Goal: Information Seeking & Learning: Understand process/instructions

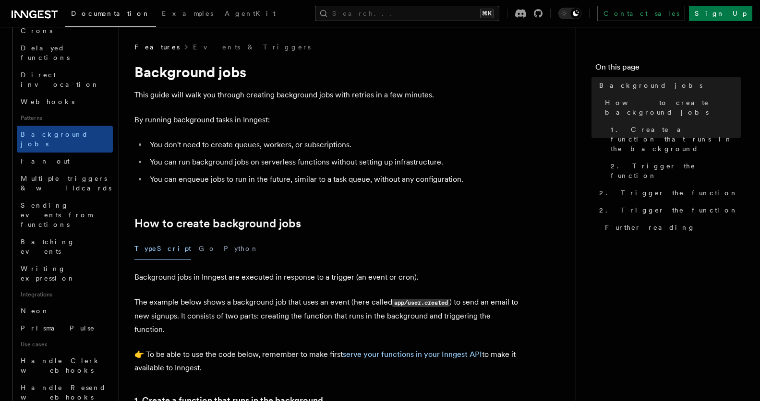
scroll to position [573, 0]
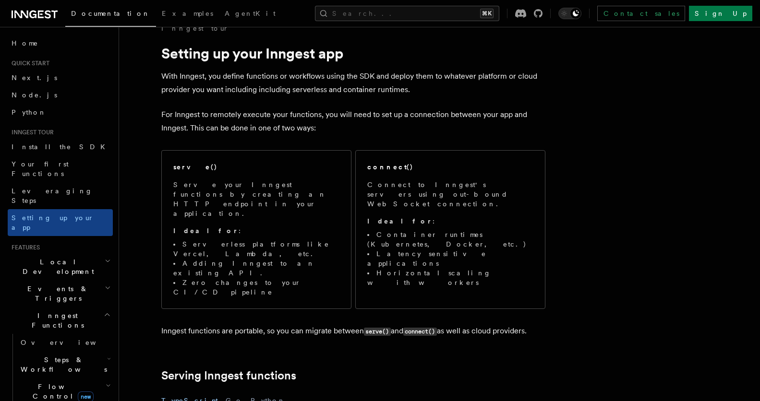
scroll to position [31, 0]
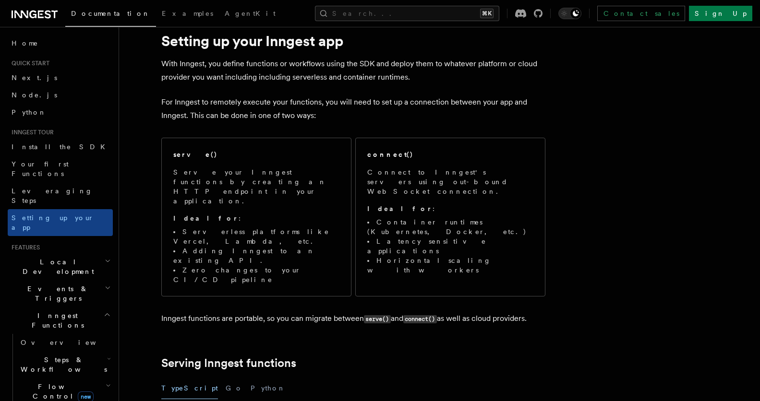
click at [374, 121] on p "For Inngest to remotely execute your functions, you will need to set up a conne…" at bounding box center [353, 109] width 384 height 27
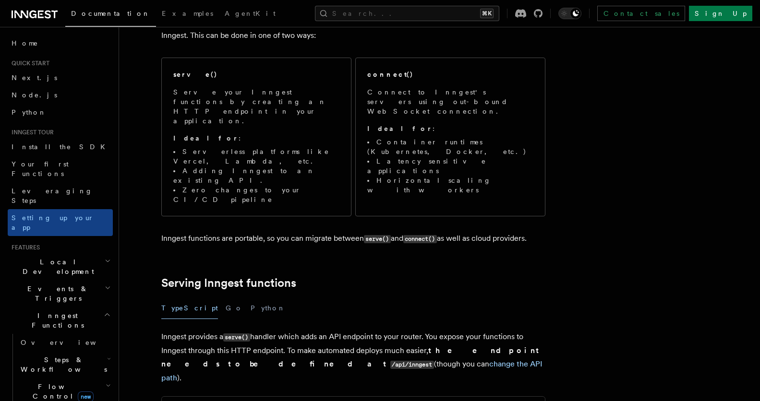
scroll to position [0, 0]
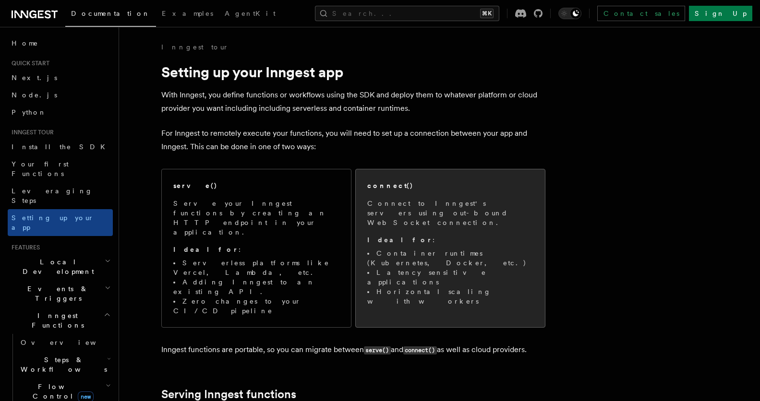
click at [451, 190] on div "connect()" at bounding box center [450, 186] width 166 height 10
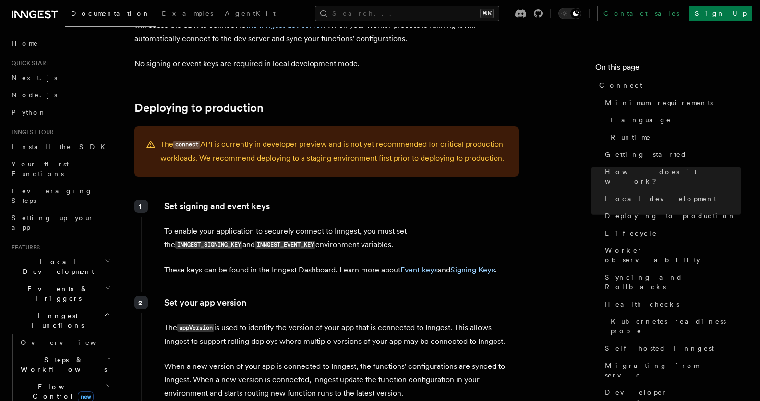
scroll to position [1336, 0]
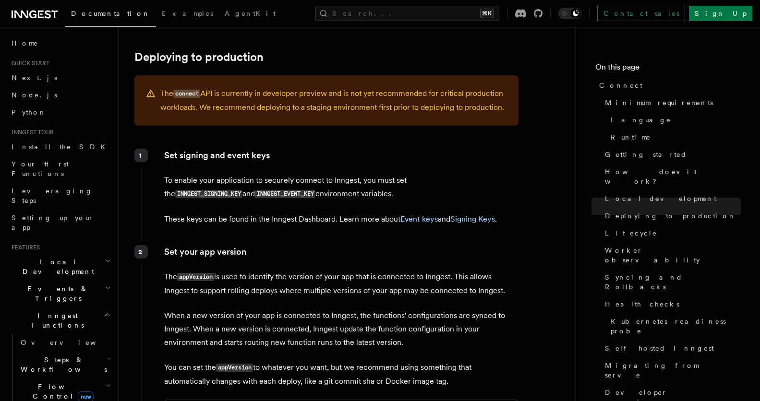
click at [319, 242] on div "Set your app version The appVersion is used to identify the version of your app…" at bounding box center [329, 380] width 377 height 276
